Goal: Check status: Check status

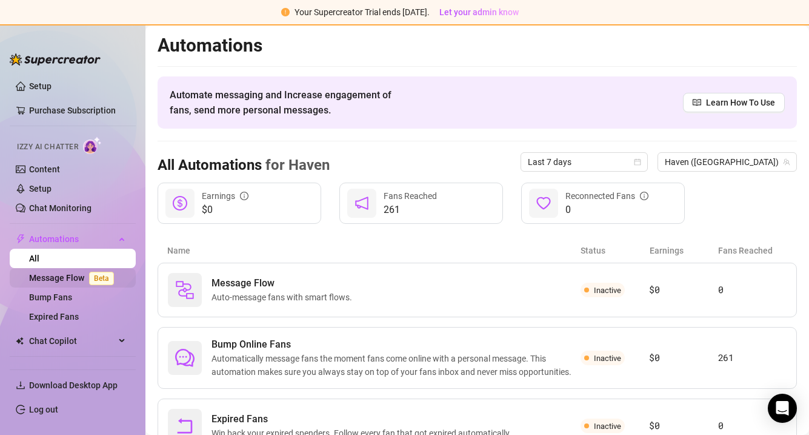
click at [61, 278] on link "Message Flow Beta" at bounding box center [74, 278] width 90 height 10
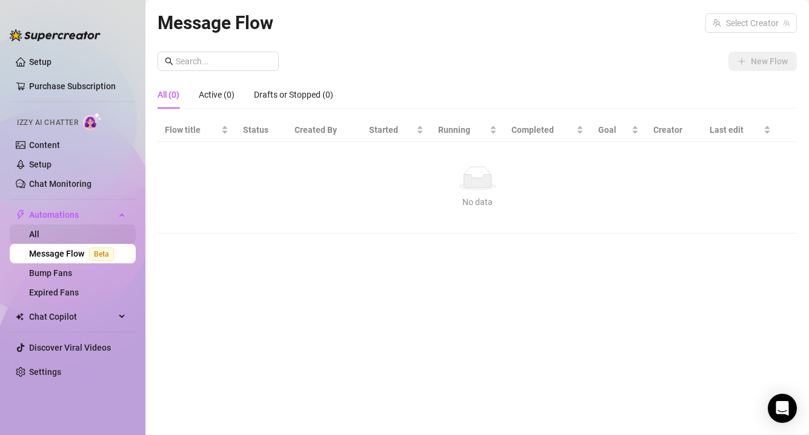
click at [38, 235] on link "All" at bounding box center [34, 234] width 10 height 10
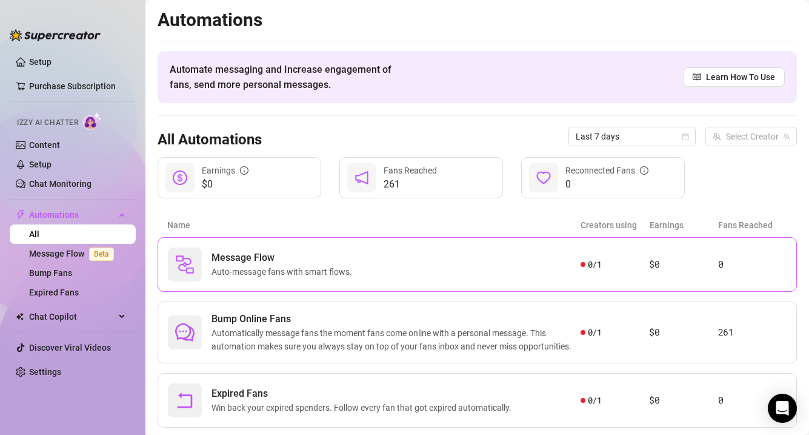
scroll to position [29, 0]
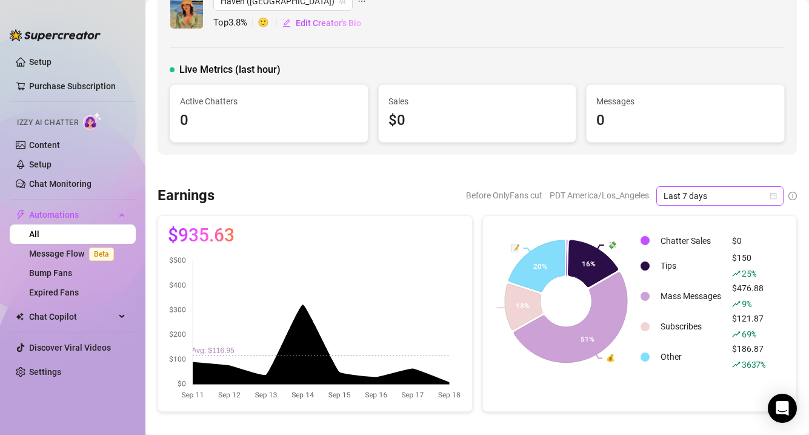
click at [772, 193] on icon "calendar" at bounding box center [773, 195] width 7 height 7
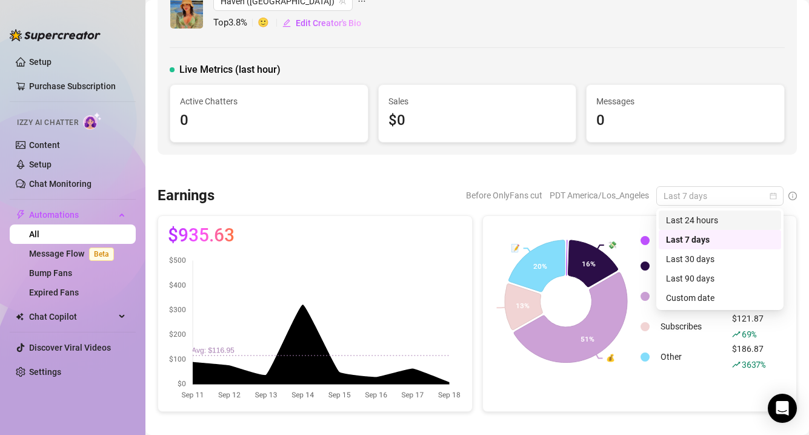
click at [731, 221] on div "Last 24 hours" at bounding box center [720, 219] width 108 height 13
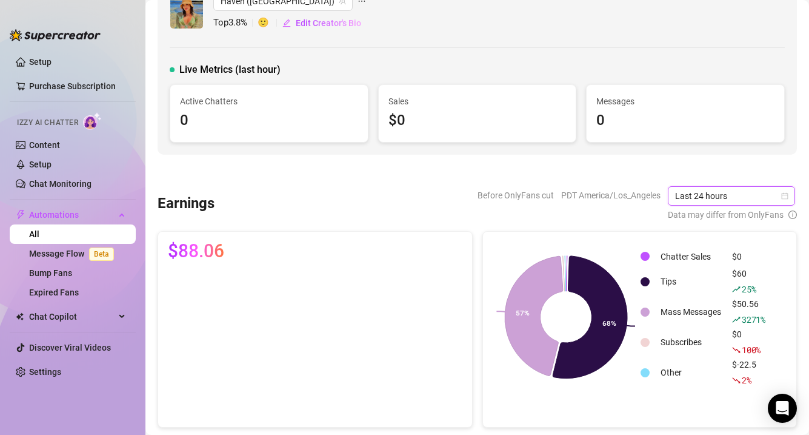
click at [770, 196] on span "Last 24 hours" at bounding box center [731, 196] width 113 height 18
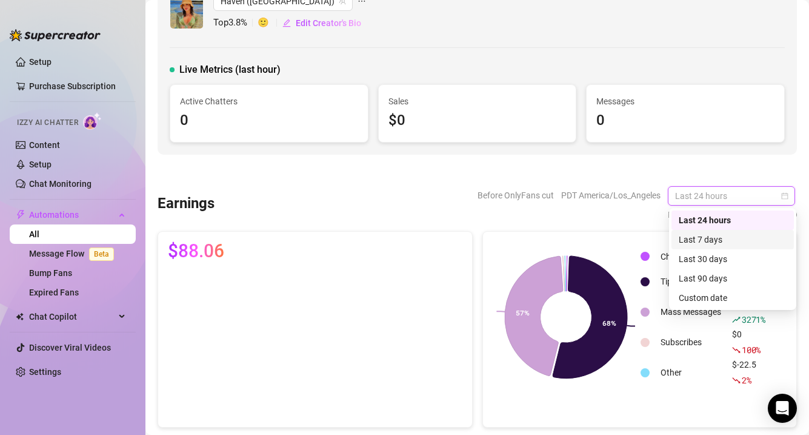
click at [747, 242] on div "Last 7 days" at bounding box center [733, 239] width 108 height 13
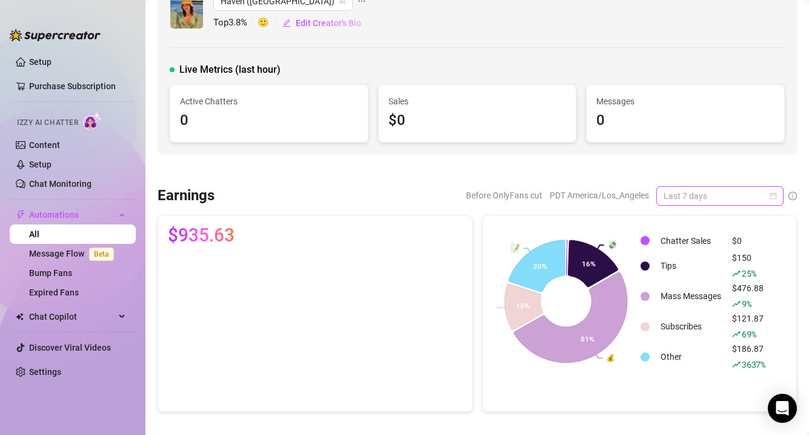
click at [754, 193] on span "Last 7 days" at bounding box center [720, 196] width 113 height 18
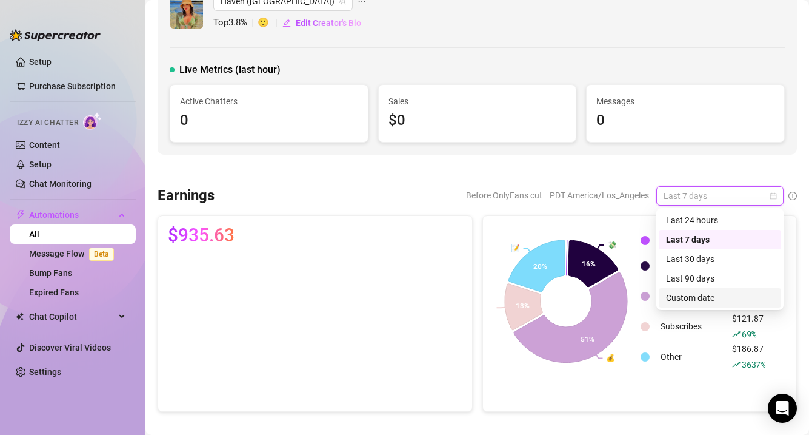
click at [705, 301] on div "Custom date" at bounding box center [720, 297] width 108 height 13
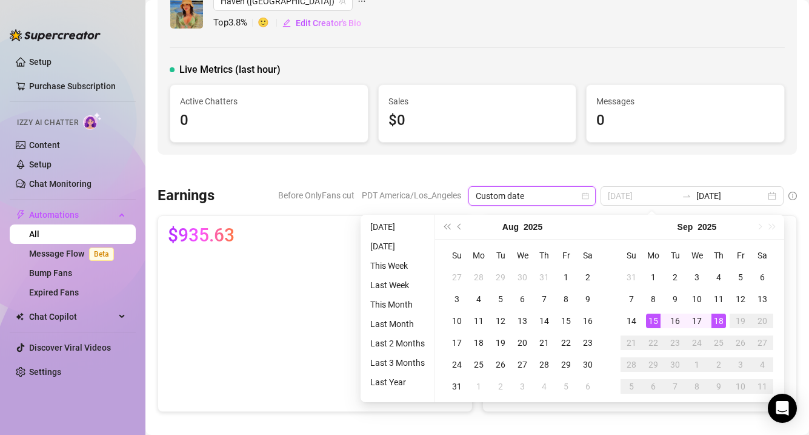
type input "[DATE]"
click at [653, 319] on div "15" at bounding box center [653, 320] width 15 height 15
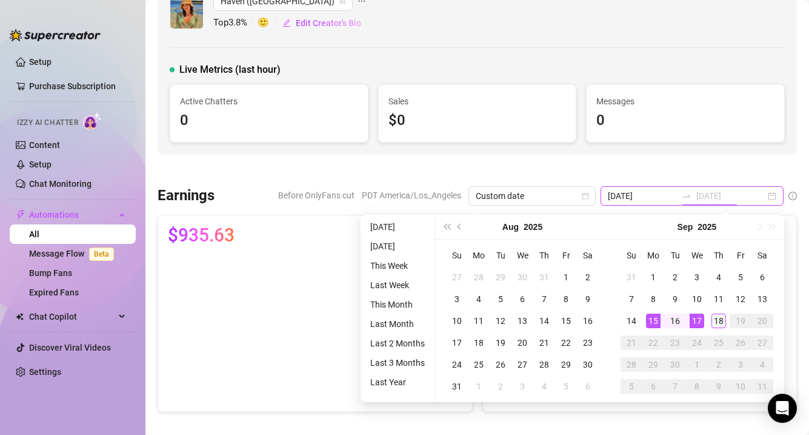
type input "[DATE]"
click at [715, 321] on div "18" at bounding box center [718, 320] width 15 height 15
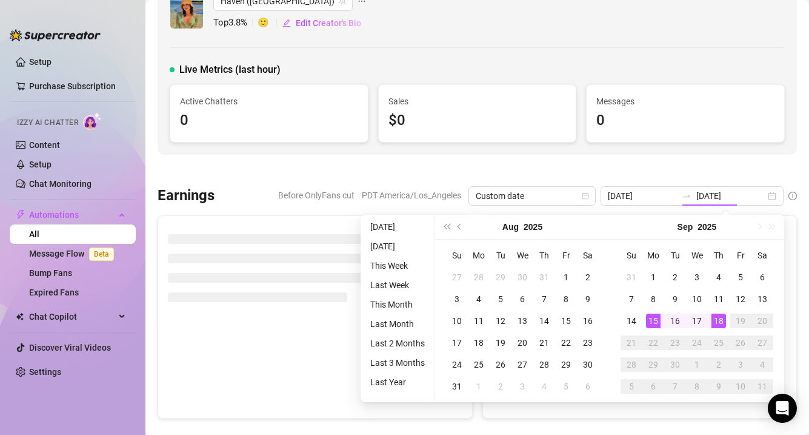
type input "[DATE]"
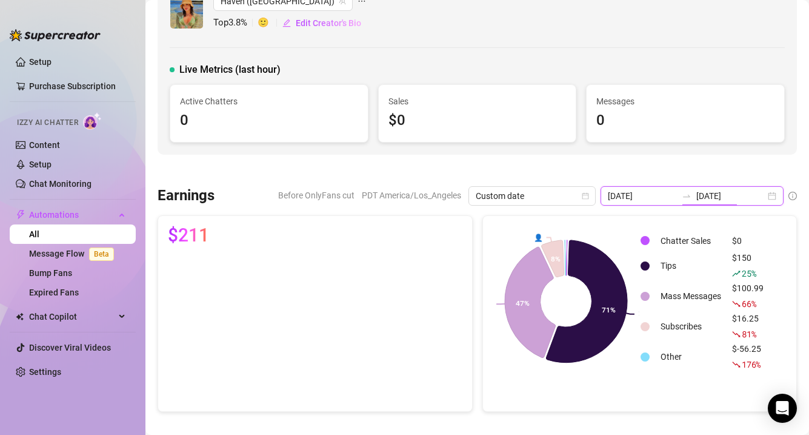
click at [677, 194] on input "[DATE]" at bounding box center [642, 195] width 69 height 13
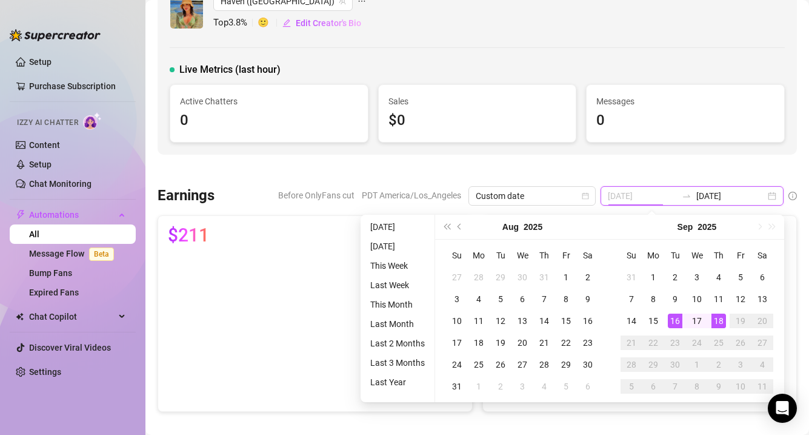
type input "[DATE]"
click at [672, 317] on div "16" at bounding box center [675, 320] width 15 height 15
type input "[DATE]"
click at [716, 320] on div "18" at bounding box center [718, 320] width 15 height 15
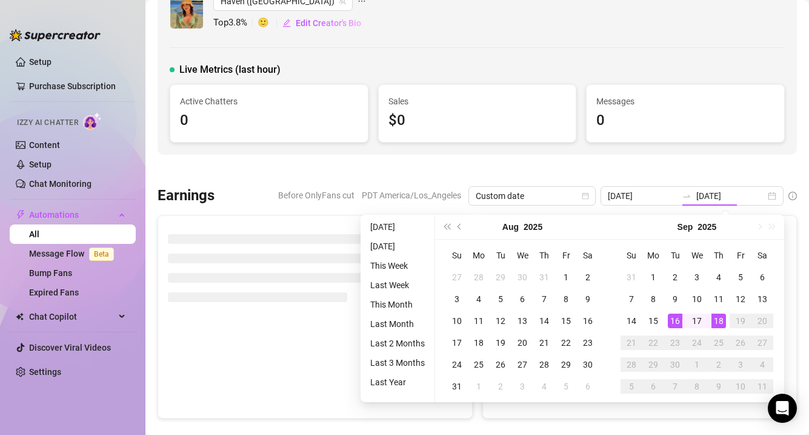
type input "[DATE]"
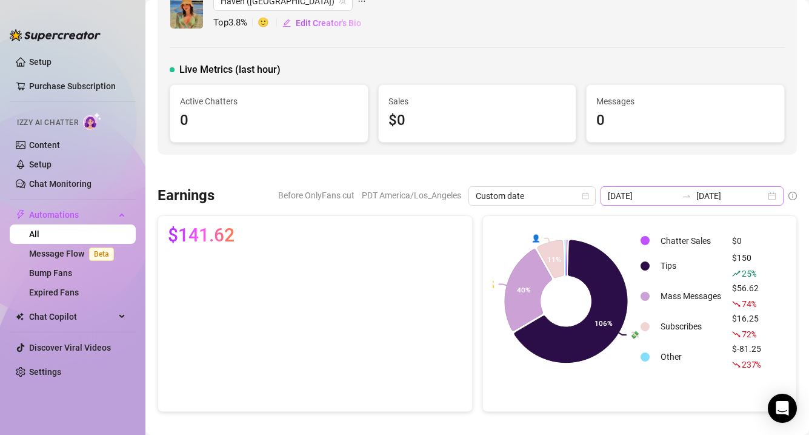
click at [691, 193] on icon "swap-right" at bounding box center [687, 196] width 10 height 10
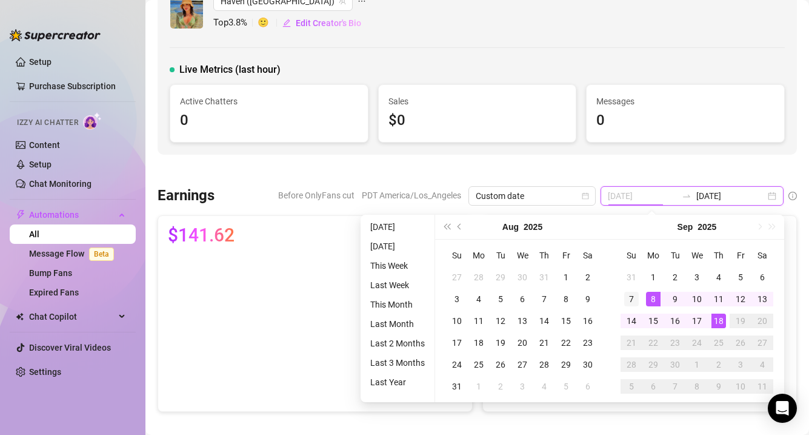
type input "[DATE]"
click at [633, 297] on div "7" at bounding box center [631, 298] width 15 height 15
type input "[DATE]"
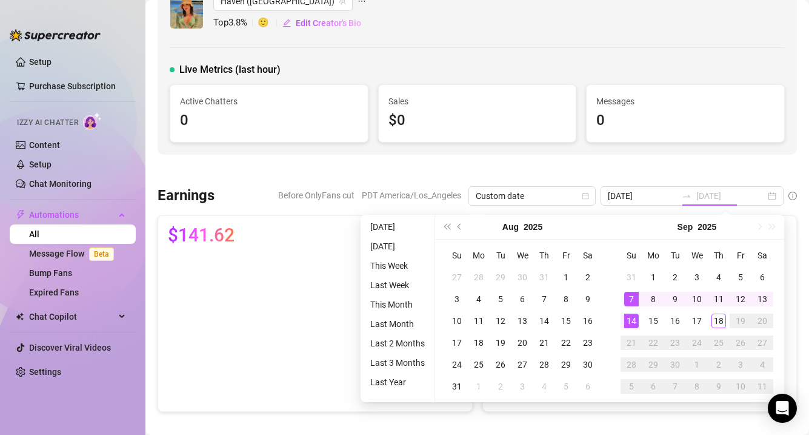
click at [630, 320] on div "14" at bounding box center [631, 320] width 15 height 15
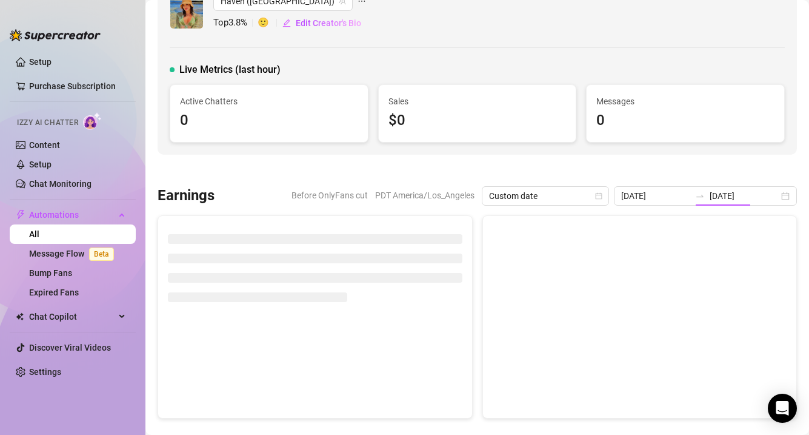
type input "[DATE]"
